Goal: Information Seeking & Learning: Learn about a topic

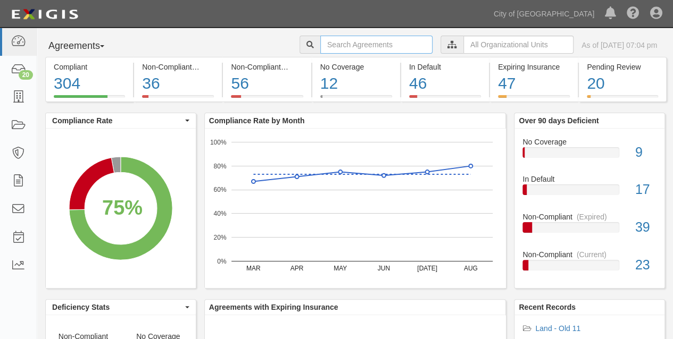
click at [320, 46] on input "text" at bounding box center [376, 45] width 112 height 18
type input "gina"
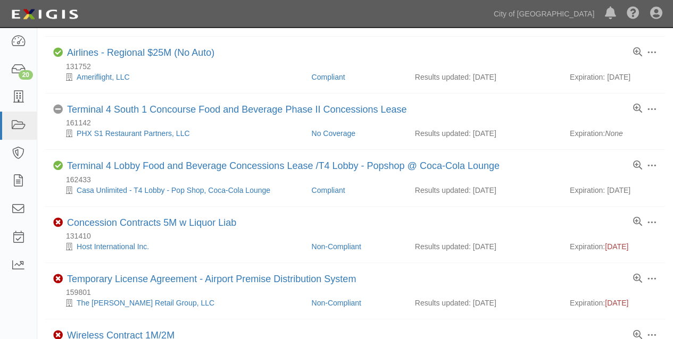
scroll to position [532, 0]
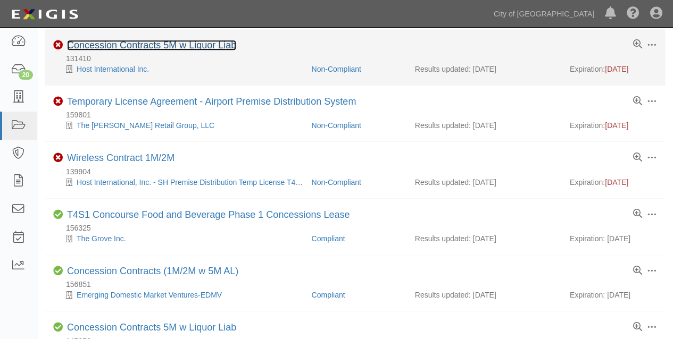
click at [128, 40] on link "Concession Contracts 5M w Liquor Liab" at bounding box center [151, 45] width 169 height 11
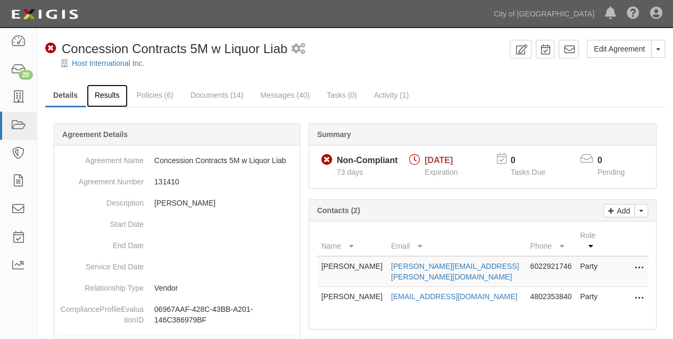
click at [106, 90] on link "Results" at bounding box center [107, 96] width 41 height 23
click at [112, 91] on link "Results" at bounding box center [107, 96] width 41 height 23
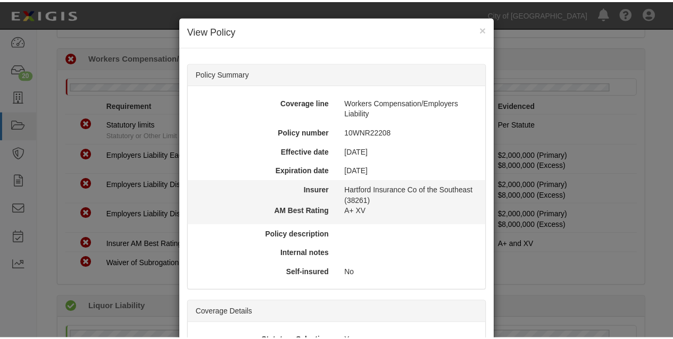
scroll to position [417, 0]
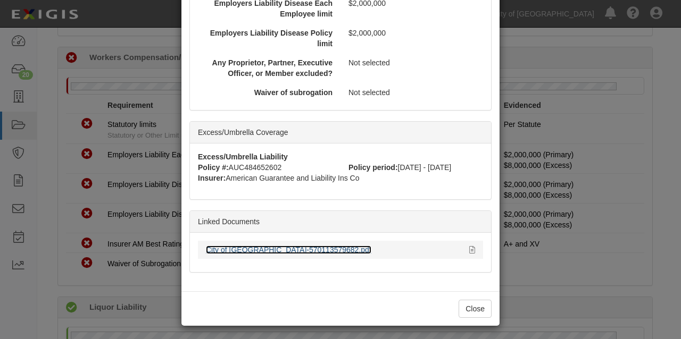
click at [277, 247] on link "City of Phoenix-570113579682.pdf" at bounding box center [288, 250] width 165 height 9
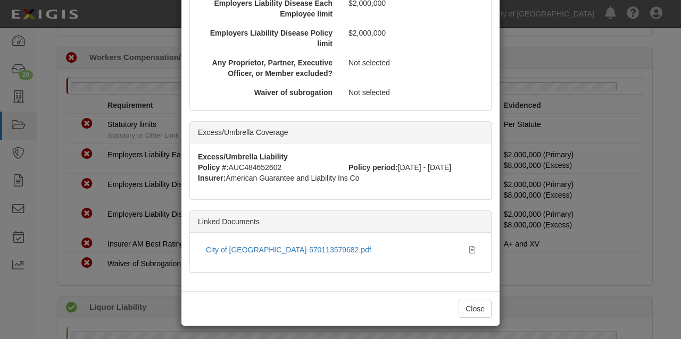
click at [581, 47] on div "× View Policy Policy Summary Coverage line Workers Compensation/Employers Liabi…" at bounding box center [340, 169] width 681 height 339
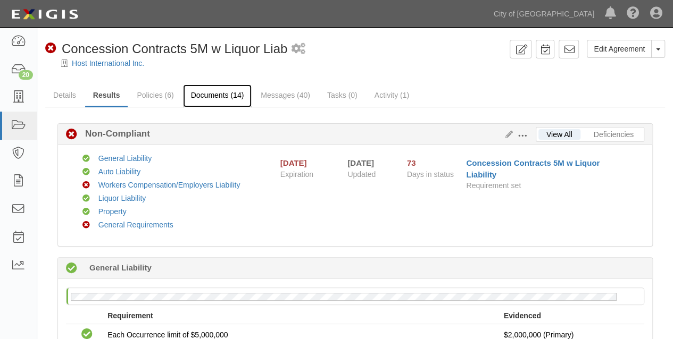
click at [207, 96] on link "Documents (14)" at bounding box center [217, 96] width 69 height 23
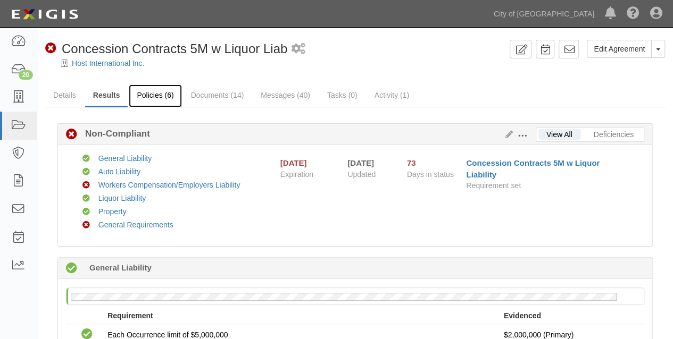
click at [161, 94] on link "Policies (6)" at bounding box center [155, 96] width 53 height 23
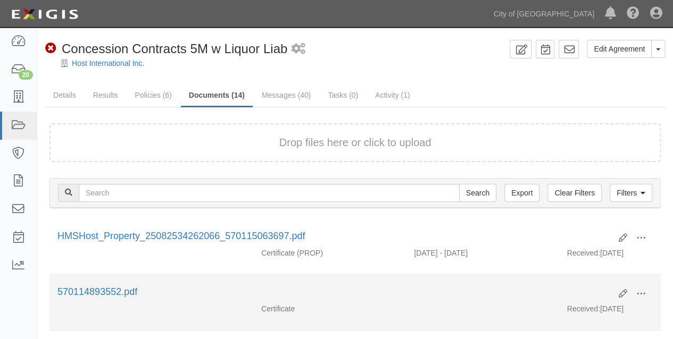
scroll to position [177, 0]
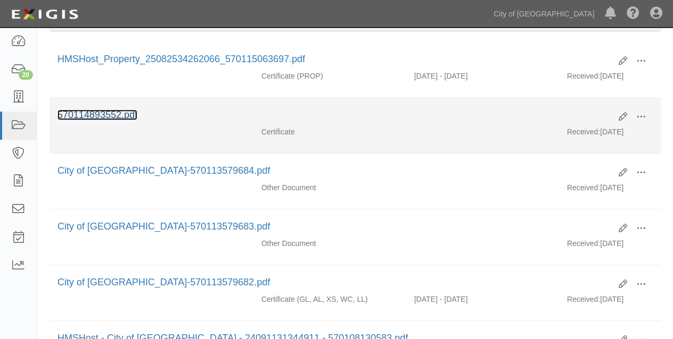
click at [119, 113] on link "570114893552.pdf" at bounding box center [97, 115] width 80 height 11
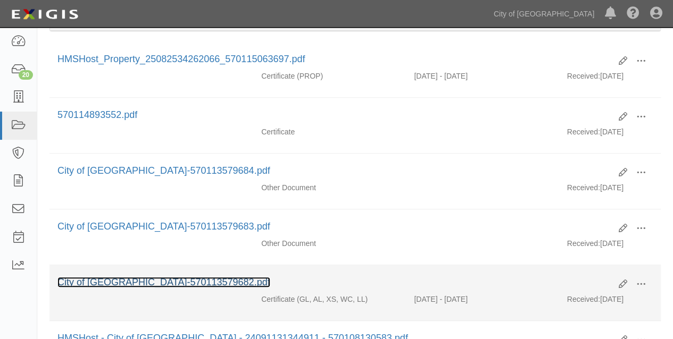
click at [150, 277] on link "City of Phoenix-570113579682.pdf" at bounding box center [163, 282] width 213 height 11
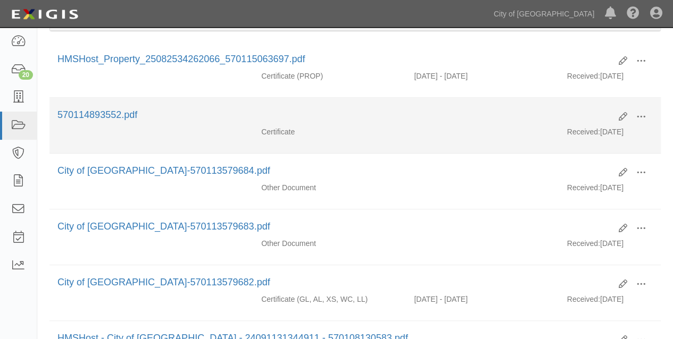
scroll to position [354, 0]
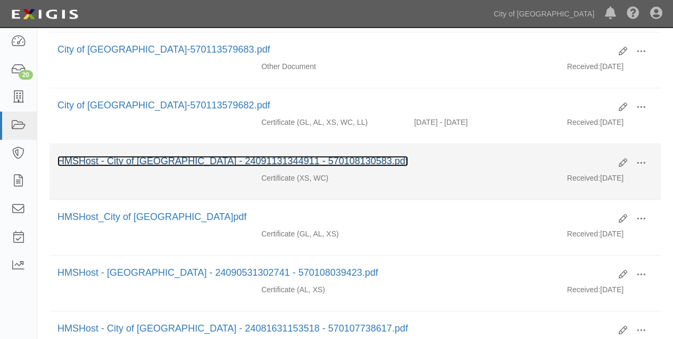
click at [191, 157] on link "HMSHost - City of Phoenix - 24091131344911 - 570108130583.pdf" at bounding box center [232, 161] width 350 height 11
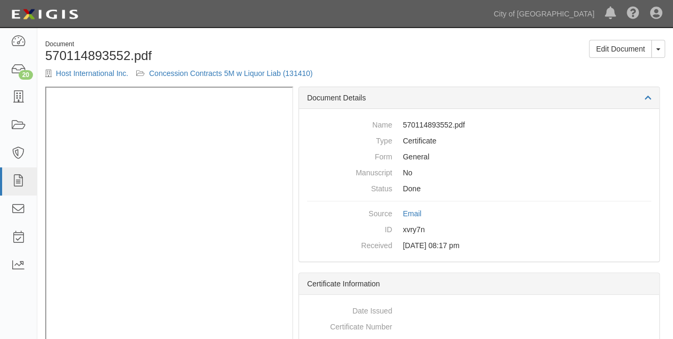
scroll to position [24, 0]
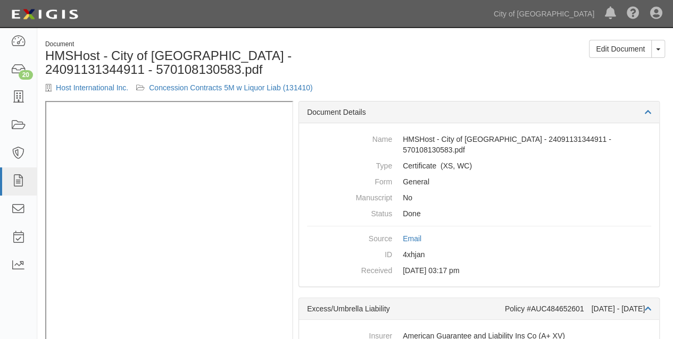
scroll to position [38, 0]
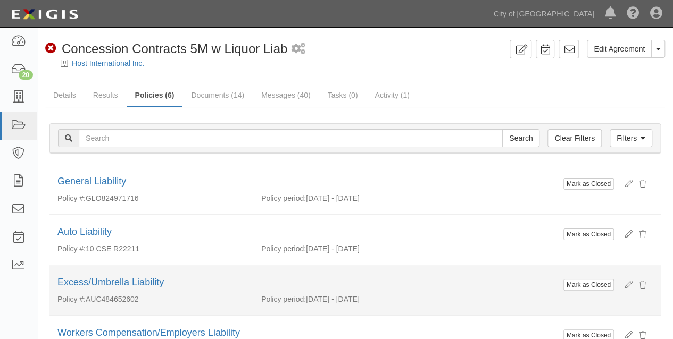
scroll to position [177, 0]
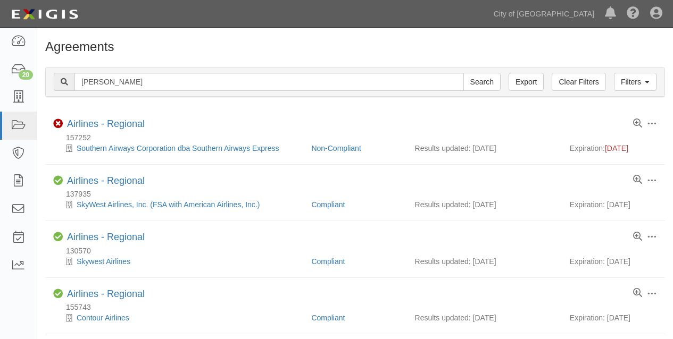
scroll to position [532, 0]
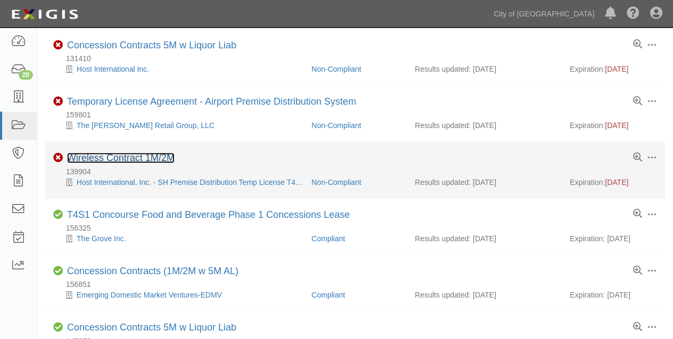
click at [132, 155] on link "Wireless Contract 1M/2M" at bounding box center [120, 158] width 107 height 11
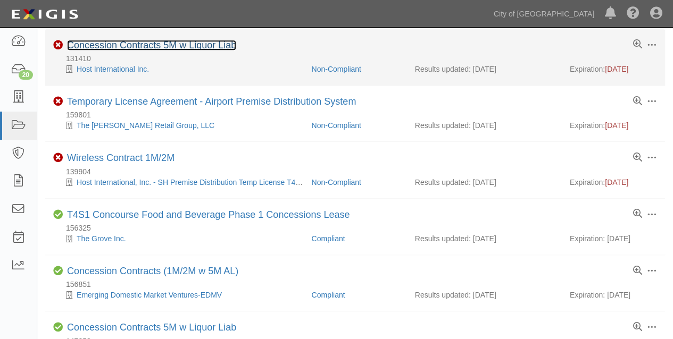
click at [120, 40] on link "Concession Contracts 5M w Liquor Liab" at bounding box center [151, 45] width 169 height 11
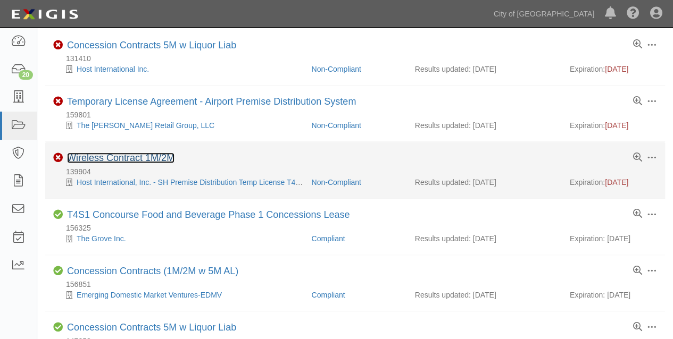
click at [119, 153] on link "Wireless Contract 1M/2M" at bounding box center [120, 158] width 107 height 11
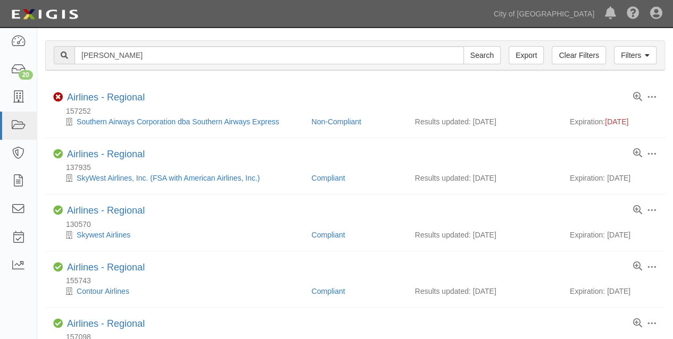
scroll to position [0, 0]
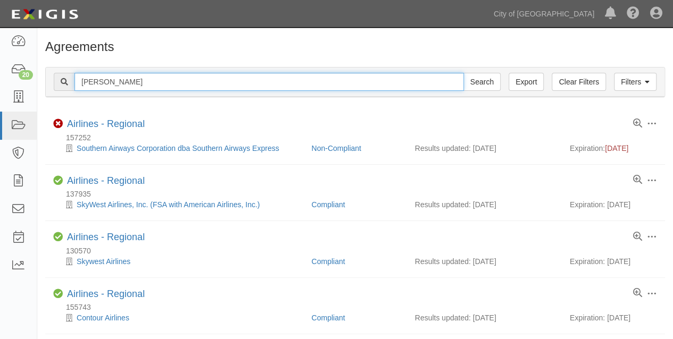
drag, startPoint x: 102, startPoint y: 80, endPoint x: 57, endPoint y: 76, distance: 44.9
click at [57, 76] on div "gina Search" at bounding box center [277, 82] width 447 height 18
click at [463, 73] on input "Search" at bounding box center [481, 82] width 37 height 18
click at [101, 81] on input "host" at bounding box center [268, 82] width 389 height 18
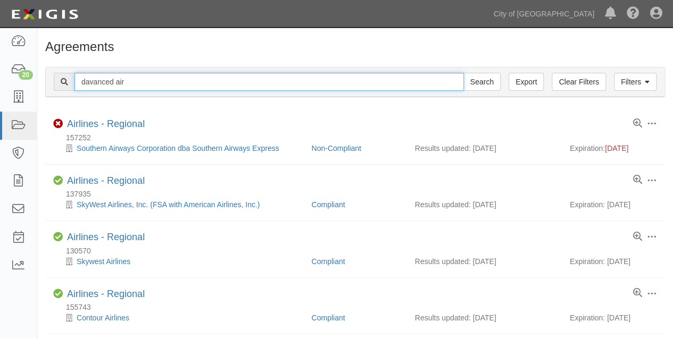
type input "davanced air"
click at [463, 73] on input "Search" at bounding box center [481, 82] width 37 height 18
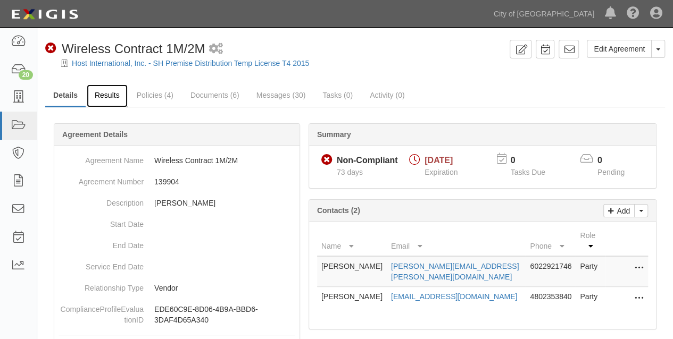
click at [110, 97] on link "Results" at bounding box center [107, 96] width 41 height 23
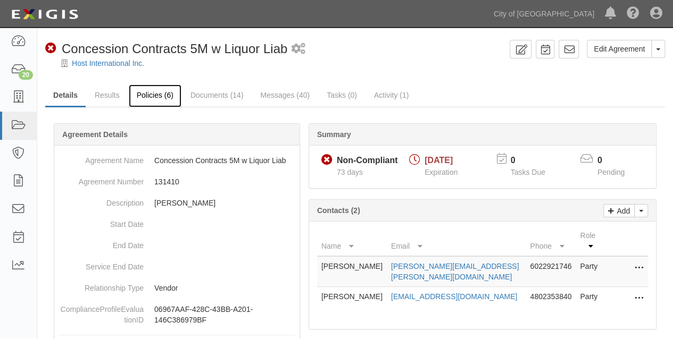
click at [148, 94] on link "Policies (6)" at bounding box center [155, 96] width 53 height 23
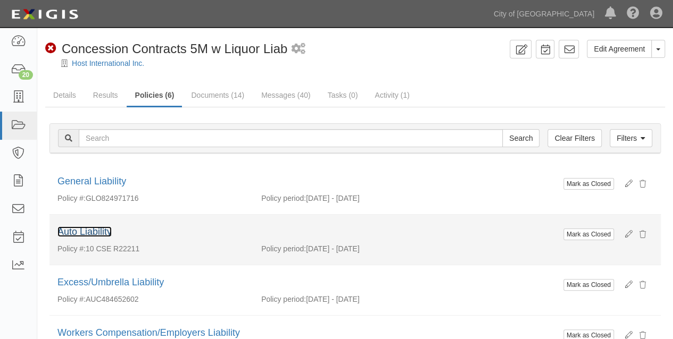
click at [91, 230] on link "Auto Liability" at bounding box center [84, 232] width 54 height 11
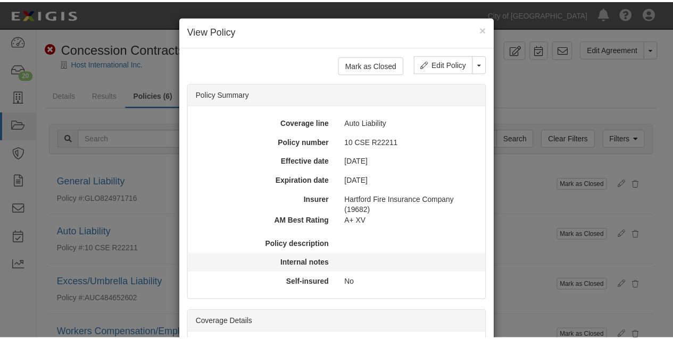
scroll to position [411, 0]
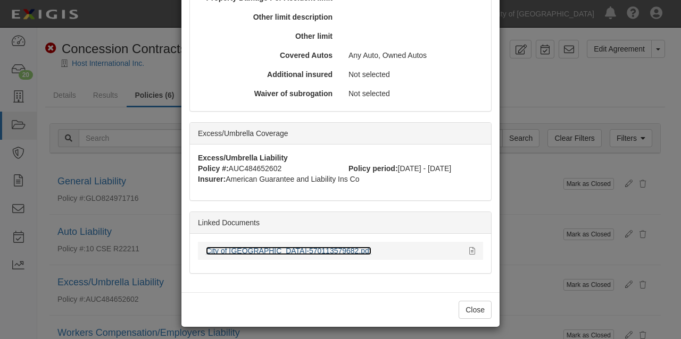
click at [278, 248] on link "City of [GEOGRAPHIC_DATA]-570113579682.pdf" at bounding box center [288, 251] width 165 height 9
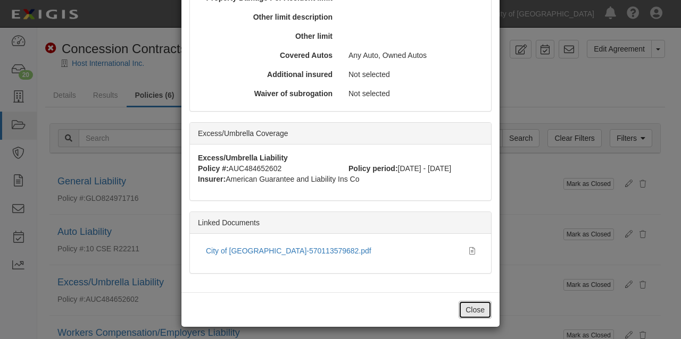
click at [464, 308] on button "Close" at bounding box center [474, 310] width 33 height 18
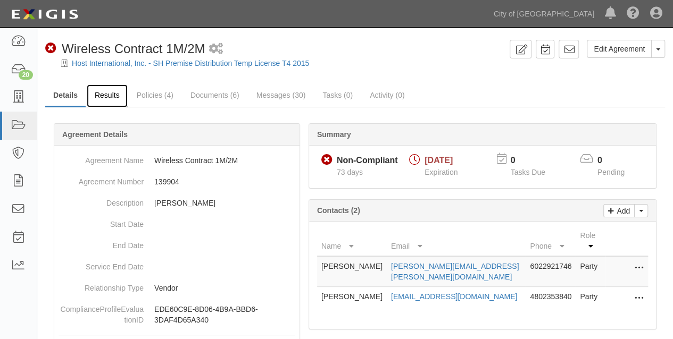
click at [112, 91] on link "Results" at bounding box center [107, 96] width 41 height 23
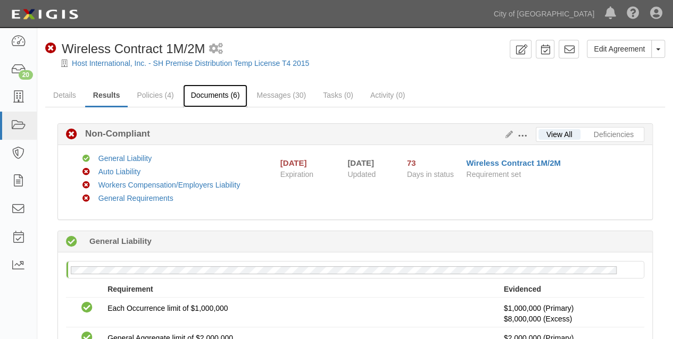
click at [208, 96] on link "Documents (6)" at bounding box center [215, 96] width 65 height 23
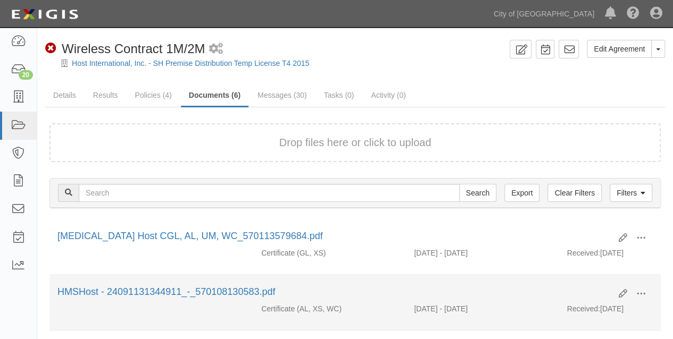
scroll to position [6, 0]
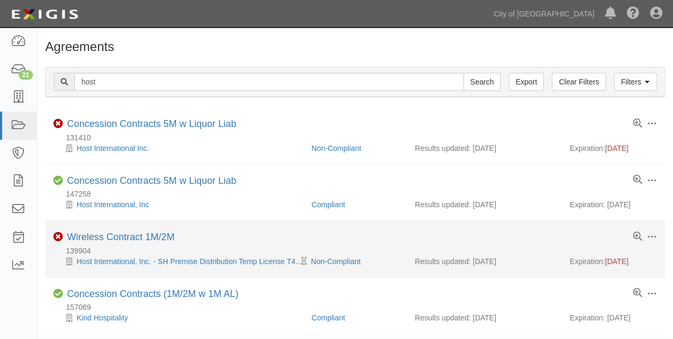
scroll to position [153, 0]
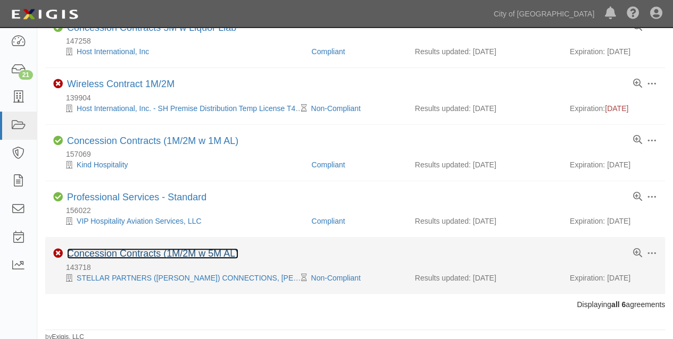
click at [129, 256] on link "Concession Contracts (1M/2M w 5M AL)" at bounding box center [152, 253] width 171 height 11
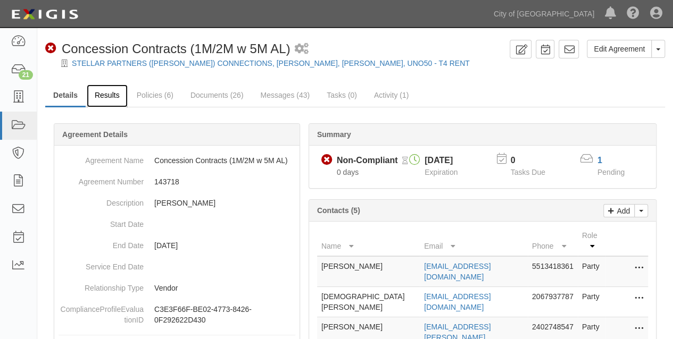
click at [103, 93] on link "Results" at bounding box center [107, 96] width 41 height 23
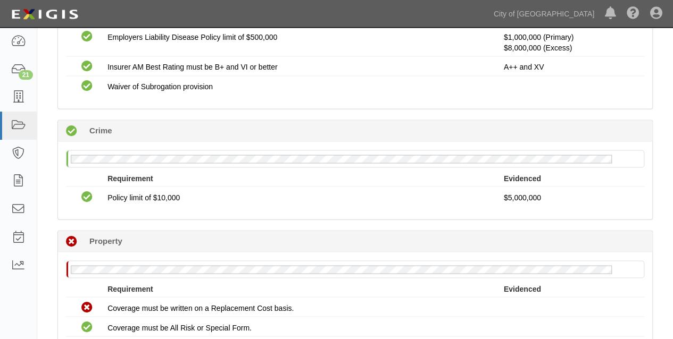
scroll to position [1064, 0]
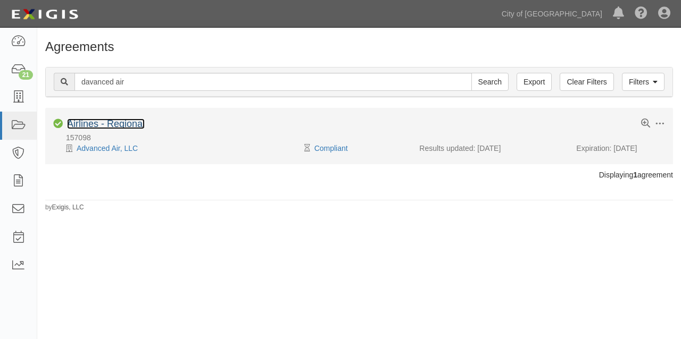
click at [105, 125] on link "Airlines - Regional" at bounding box center [106, 124] width 78 height 11
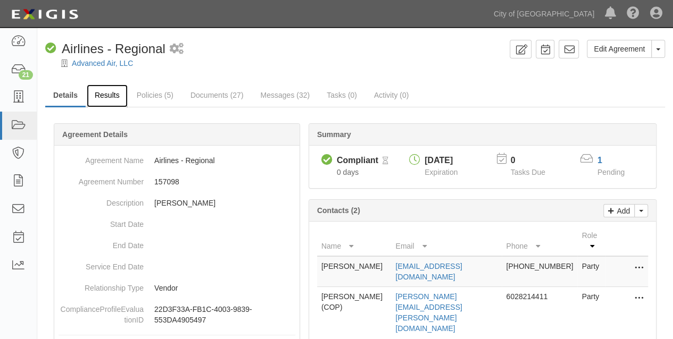
click at [106, 100] on link "Results" at bounding box center [107, 96] width 41 height 23
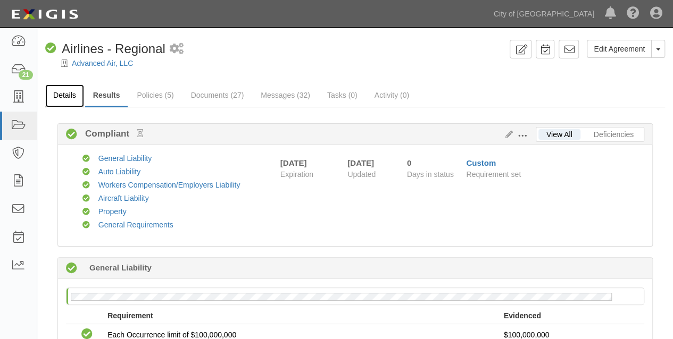
click at [68, 97] on link "Details" at bounding box center [64, 96] width 39 height 23
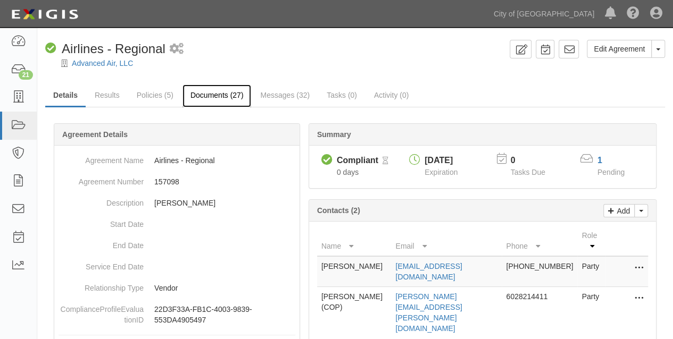
click at [208, 96] on link "Documents (27)" at bounding box center [216, 96] width 69 height 23
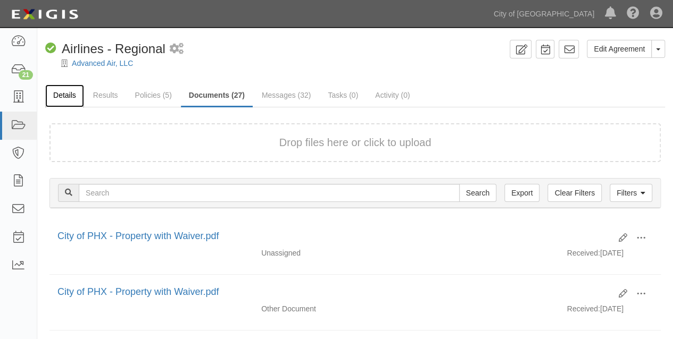
click at [66, 97] on link "Details" at bounding box center [64, 96] width 39 height 23
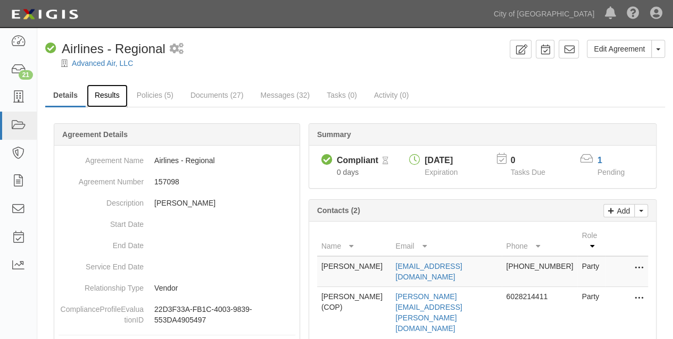
click at [114, 94] on link "Results" at bounding box center [107, 96] width 41 height 23
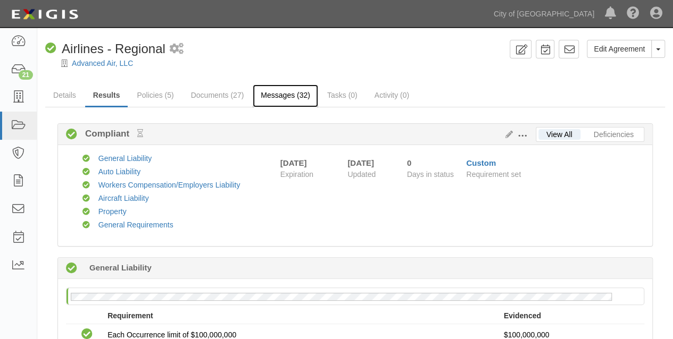
click at [281, 95] on link "Messages (32)" at bounding box center [285, 96] width 65 height 23
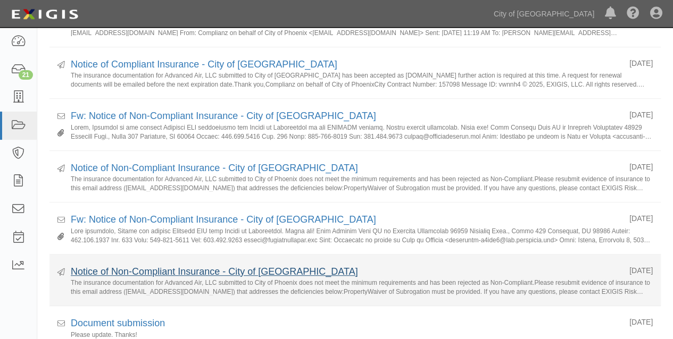
scroll to position [354, 0]
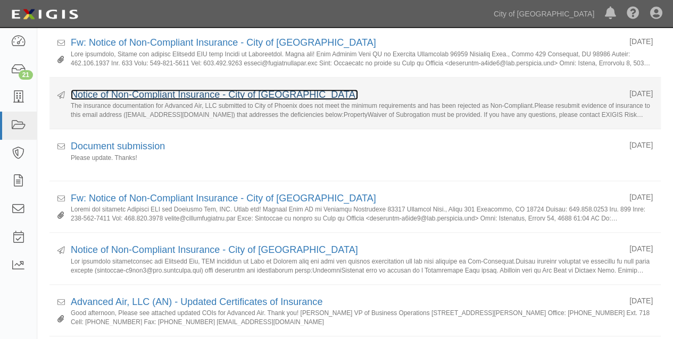
click at [205, 93] on link "Notice of Non-Compliant Insurance - City of [GEOGRAPHIC_DATA]" at bounding box center [214, 94] width 287 height 11
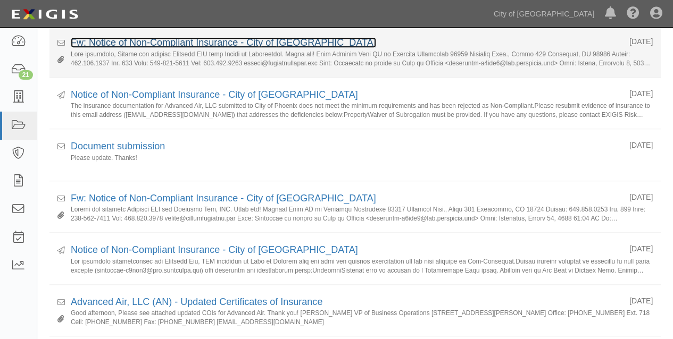
click at [288, 38] on link "Fw: Notice of Non-Compliant Insurance - City of [GEOGRAPHIC_DATA]" at bounding box center [223, 42] width 305 height 11
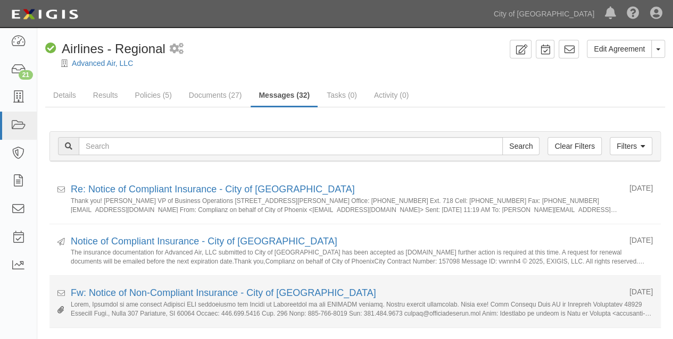
scroll to position [177, 0]
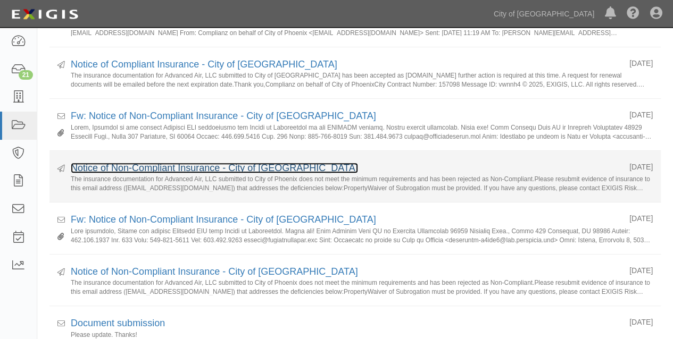
click at [222, 166] on link "Notice of Non-Compliant Insurance - City of Phoenix" at bounding box center [214, 168] width 287 height 11
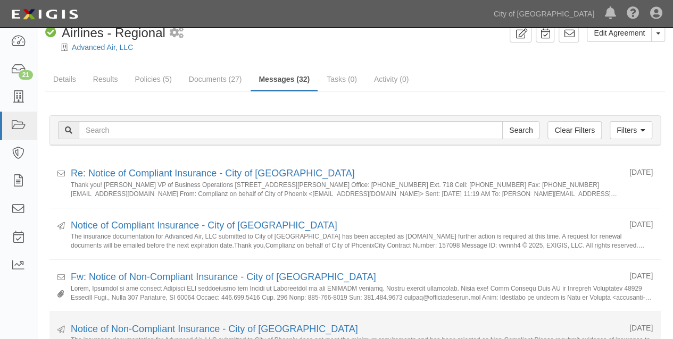
scroll to position [0, 0]
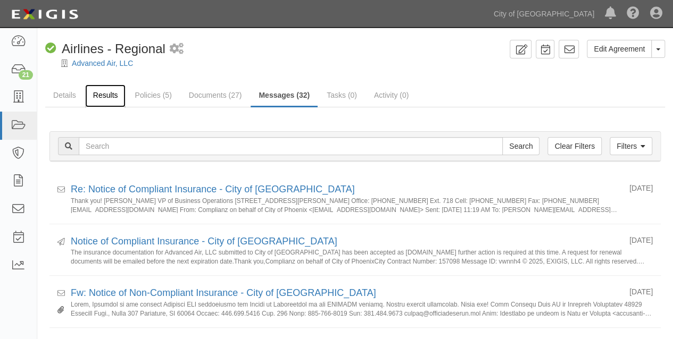
click at [105, 94] on link "Results" at bounding box center [105, 96] width 41 height 23
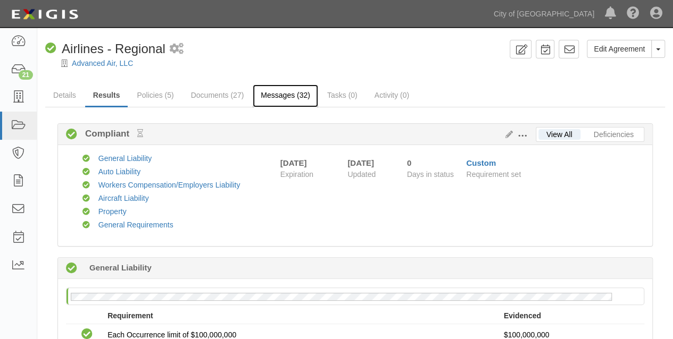
click at [273, 95] on link "Messages (32)" at bounding box center [285, 96] width 65 height 23
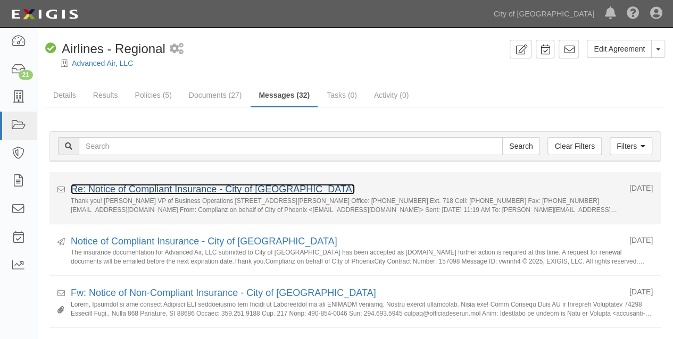
click at [228, 189] on link "Re: Notice of Compliant Insurance - City of [GEOGRAPHIC_DATA]" at bounding box center [213, 189] width 284 height 11
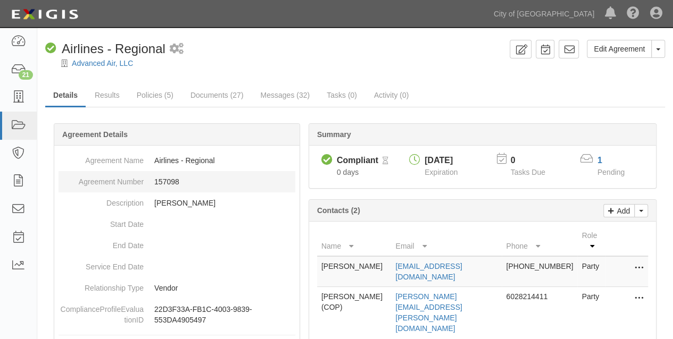
click at [167, 182] on dd "157098" at bounding box center [176, 181] width 237 height 21
copy dd "157098"
